Goal: Information Seeking & Learning: Learn about a topic

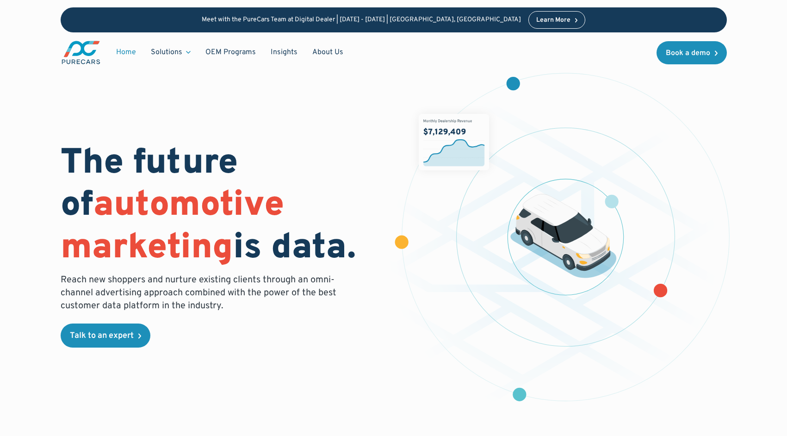
click at [179, 55] on div "Solutions" at bounding box center [166, 52] width 31 height 10
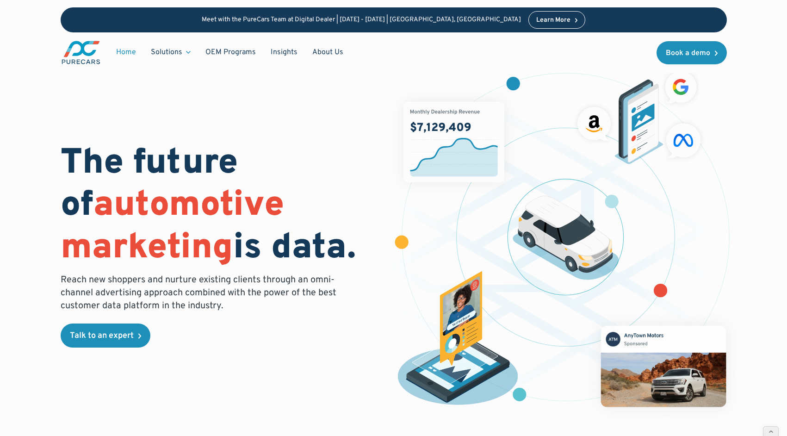
click at [179, 52] on div "Solutions" at bounding box center [166, 52] width 31 height 10
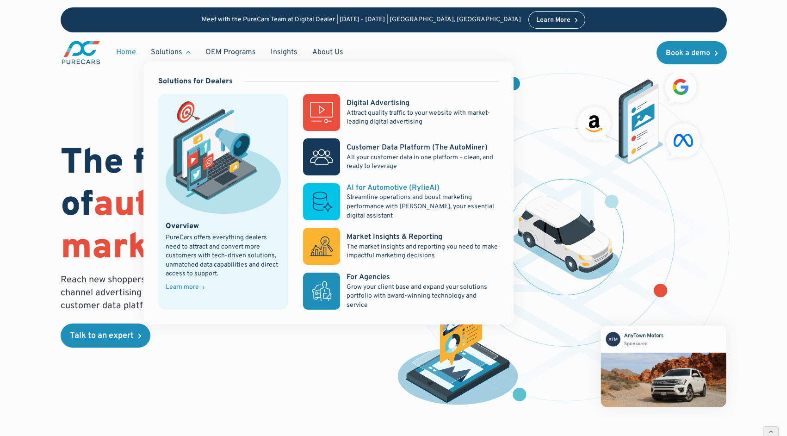
click at [372, 188] on div "AI for Automotive (RylieAI)" at bounding box center [392, 188] width 93 height 10
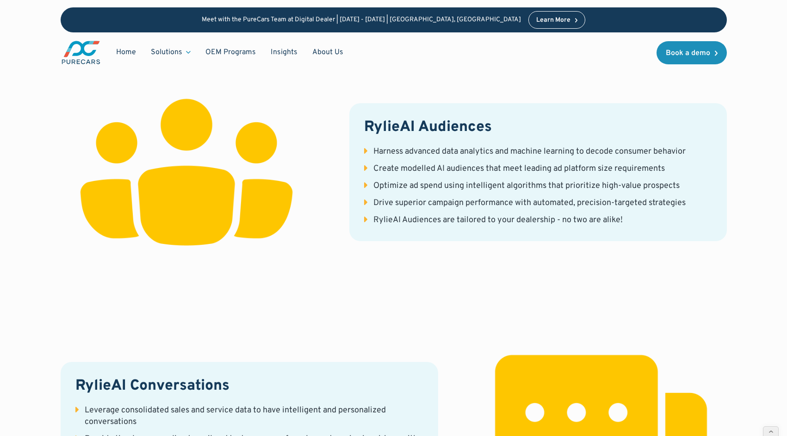
scroll to position [1324, 0]
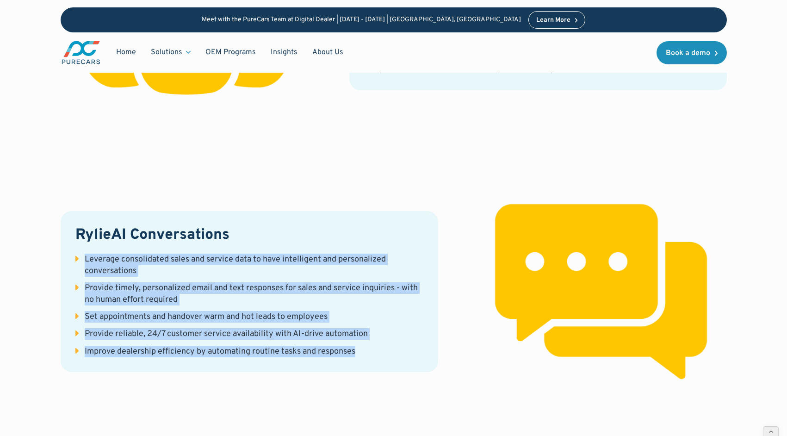
drag, startPoint x: 356, startPoint y: 337, endPoint x: 67, endPoint y: 246, distance: 303.2
click at [67, 246] on div "RylieAI Conversations Leverage consolidated sales and service data to have inte…" at bounding box center [249, 291] width 377 height 161
copy ul "Leverage consolidated sales and service data to have intelligent and personaliz…"
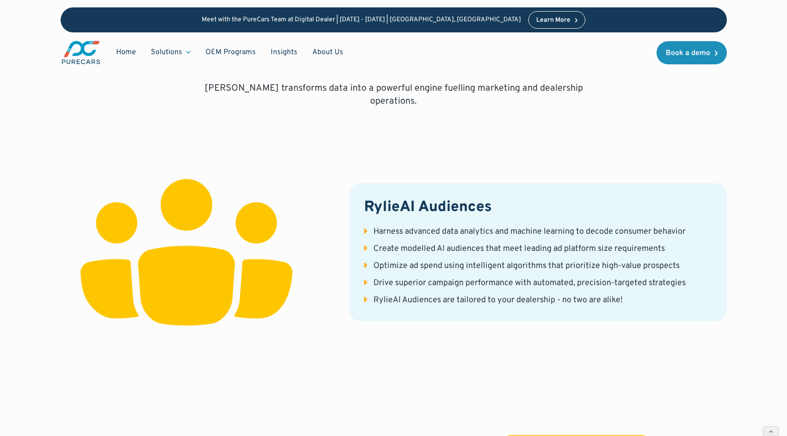
scroll to position [1079, 0]
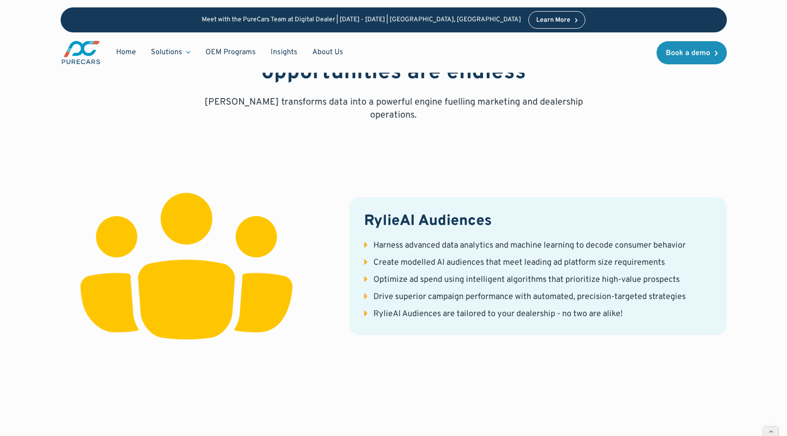
click at [501, 240] on div "Harness advanced data analytics and machine learning to decode consumer behavior" at bounding box center [529, 246] width 312 height 12
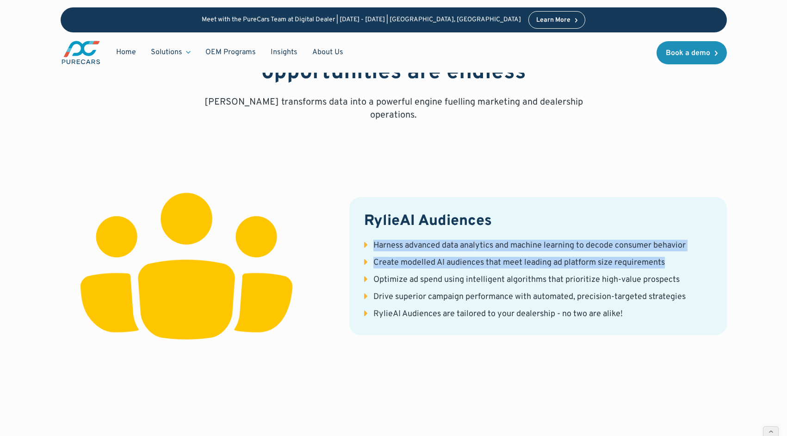
drag, startPoint x: 374, startPoint y: 229, endPoint x: 666, endPoint y: 248, distance: 293.4
click at [666, 248] on ul "Harness advanced data analytics and machine learning to decode consumer behavio…" at bounding box center [538, 280] width 348 height 80
copy ul "Harness advanced data analytics and machine learning to decode consumer behavio…"
